Goal: Task Accomplishment & Management: Use online tool/utility

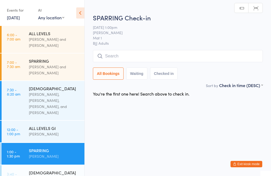
click at [145, 55] on input "search" at bounding box center [178, 56] width 170 height 12
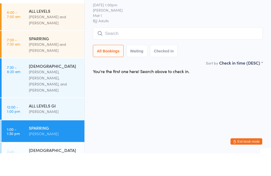
scroll to position [9, 0]
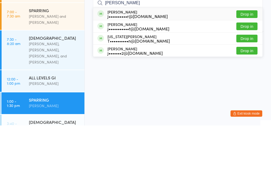
type input "[PERSON_NAME]"
click at [246, 73] on button "Drop in" at bounding box center [246, 77] width 21 height 8
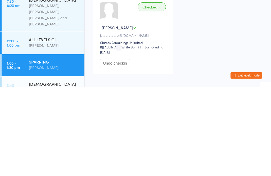
click at [23, 121] on link "12:00 - 1:00 pm ALL LEVELS GI [PERSON_NAME]" at bounding box center [43, 132] width 83 height 22
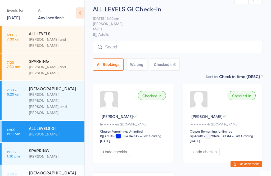
click at [198, 53] on input "search" at bounding box center [178, 47] width 170 height 12
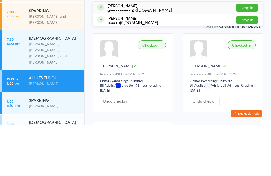
type input "Boban"
click at [247, 54] on button "Drop in" at bounding box center [246, 58] width 21 height 8
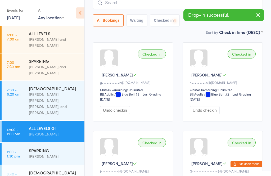
click at [26, 143] on link "1:00 - 1:30 pm SPARRING [PERSON_NAME]" at bounding box center [43, 154] width 83 height 22
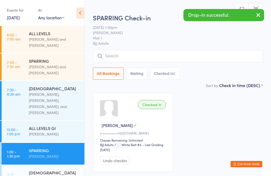
click at [193, 58] on input "search" at bounding box center [178, 56] width 170 height 12
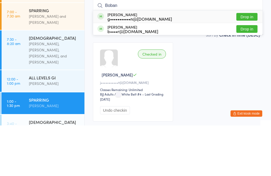
type input "Boban"
click at [250, 63] on button "Drop in" at bounding box center [246, 67] width 21 height 8
